Goal: Task Accomplishment & Management: Use online tool/utility

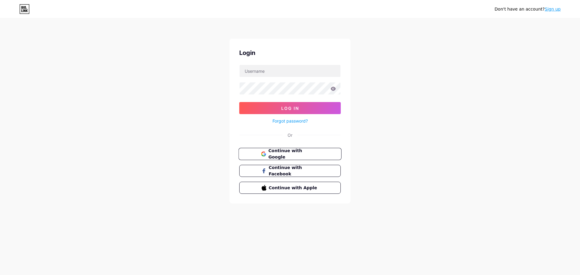
click at [288, 153] on span "Continue with Google" at bounding box center [293, 154] width 50 height 13
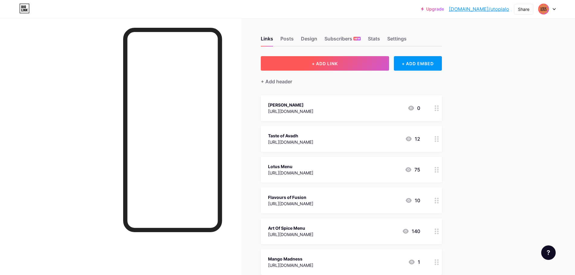
click at [313, 62] on button "+ ADD LINK" at bounding box center [325, 63] width 128 height 14
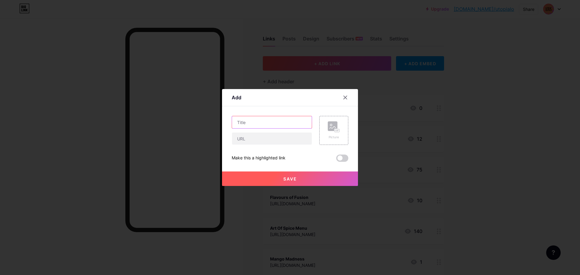
click at [260, 118] on input "text" at bounding box center [272, 122] width 80 height 12
paste input "[URL][DOMAIN_NAME]"
type input "[URL][DOMAIN_NAME]"
click at [257, 136] on input "text" at bounding box center [272, 139] width 80 height 12
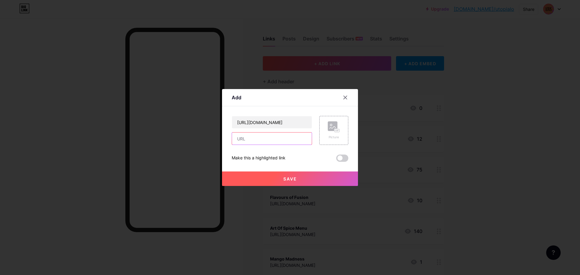
scroll to position [0, 0]
paste input "[URL][DOMAIN_NAME]"
type input "[URL][DOMAIN_NAME]"
click at [272, 120] on input "[URL][DOMAIN_NAME]" at bounding box center [272, 122] width 80 height 12
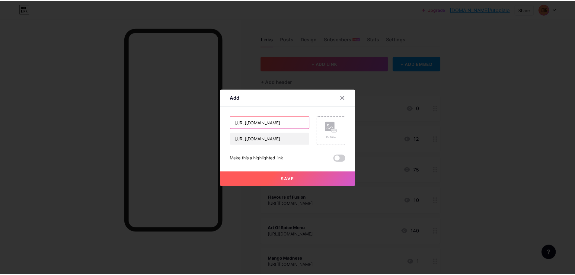
scroll to position [0, 0]
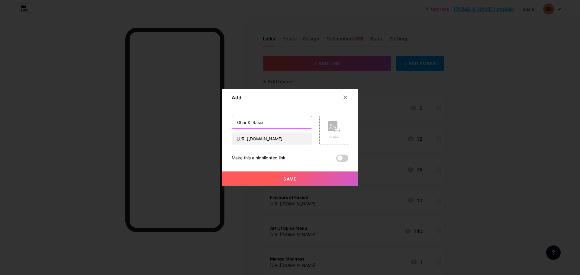
type input "Ghar Ki Rasoi"
click at [299, 177] on button "Save" at bounding box center [290, 178] width 136 height 14
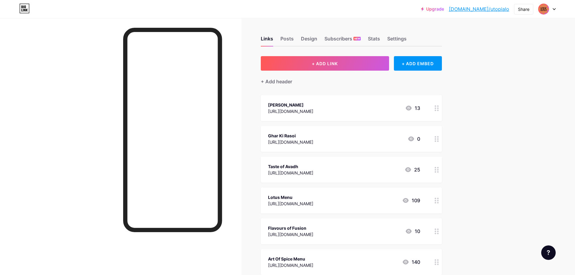
drag, startPoint x: 289, startPoint y: 104, endPoint x: 289, endPoint y: 143, distance: 39.2
drag, startPoint x: 321, startPoint y: 141, endPoint x: 354, endPoint y: 115, distance: 41.7
